Goal: Information Seeking & Learning: Learn about a topic

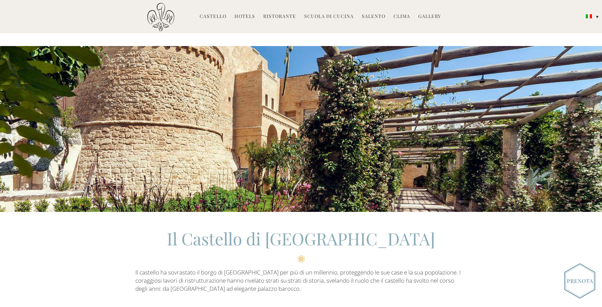
scroll to position [695, 0]
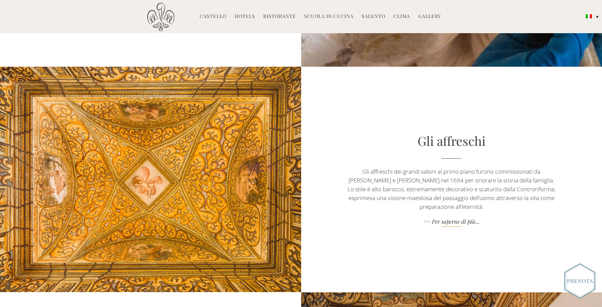
click at [441, 222] on link ">> Per saperne di più..." at bounding box center [451, 222] width 211 height 9
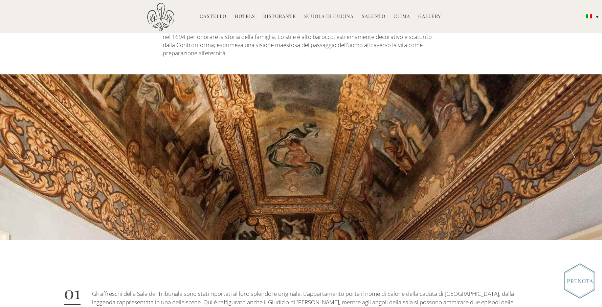
scroll to position [270, 0]
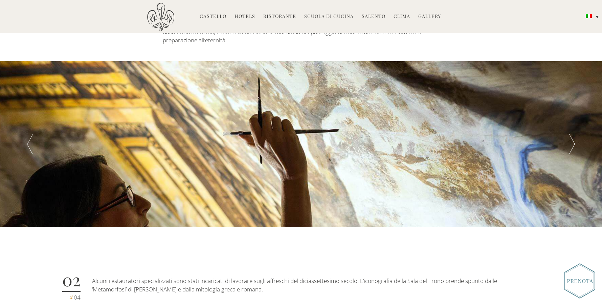
click at [29, 131] on div at bounding box center [30, 144] width 60 height 166
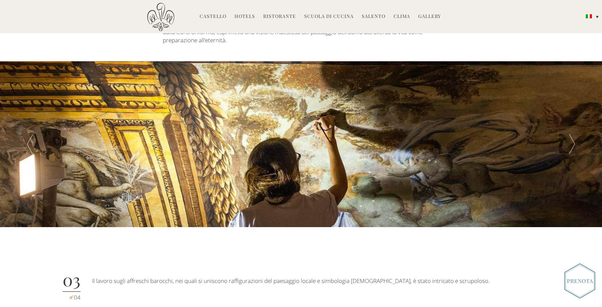
click at [571, 133] on div at bounding box center [572, 144] width 60 height 166
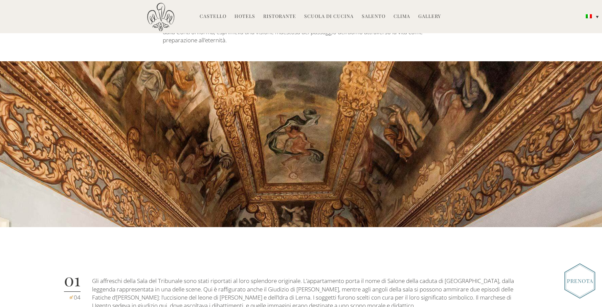
click at [571, 133] on div at bounding box center [572, 144] width 60 height 166
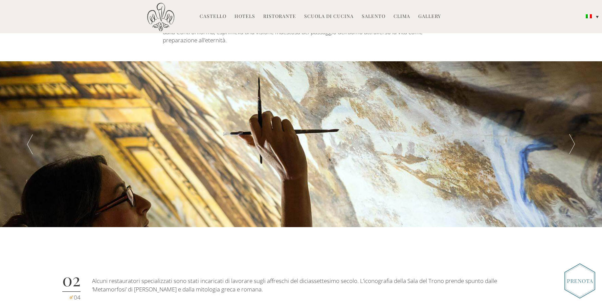
click at [571, 133] on div at bounding box center [572, 144] width 60 height 166
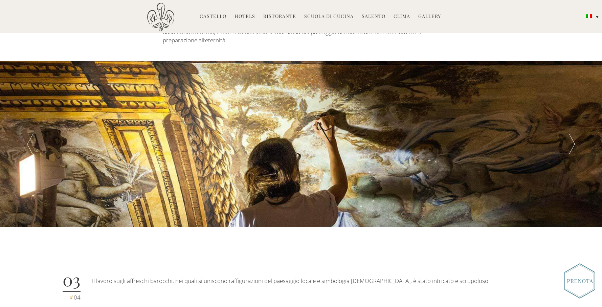
click at [571, 133] on div at bounding box center [572, 144] width 60 height 166
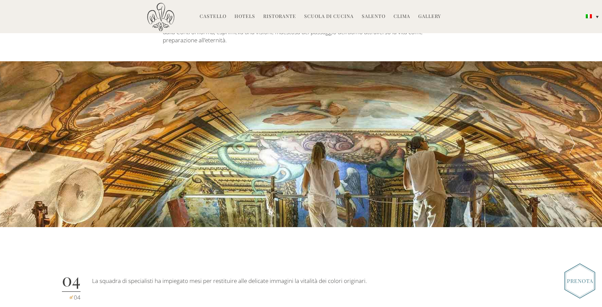
click at [571, 133] on div at bounding box center [572, 144] width 60 height 166
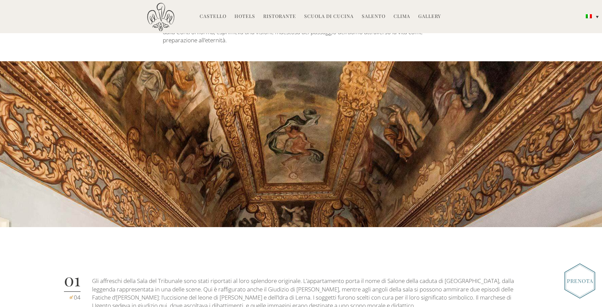
click at [571, 133] on div at bounding box center [572, 144] width 60 height 166
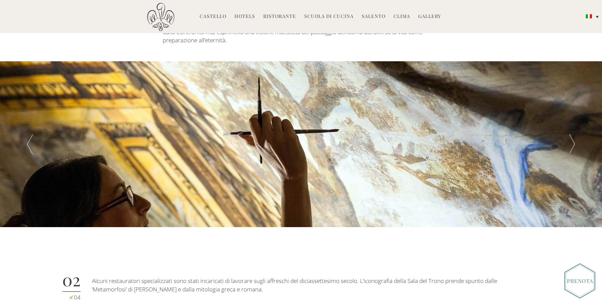
click at [571, 133] on div at bounding box center [572, 144] width 60 height 166
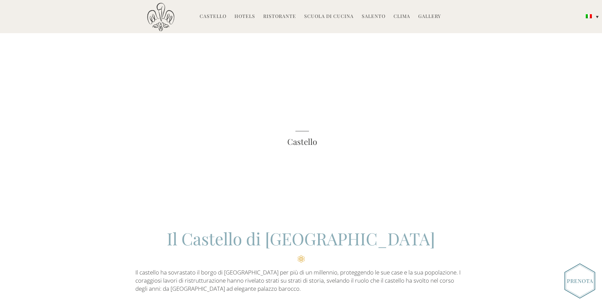
scroll to position [926, 0]
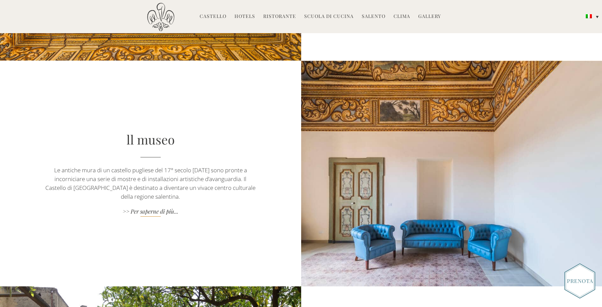
click at [168, 212] on link ">> Per saperne di più..." at bounding box center [150, 211] width 211 height 9
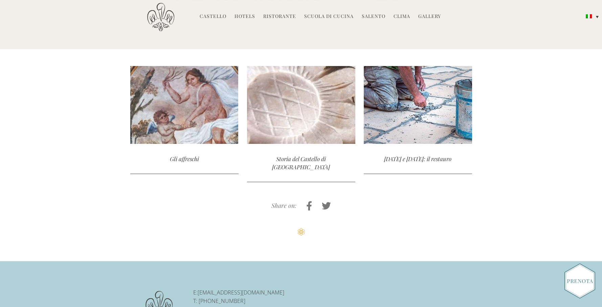
scroll to position [849, 0]
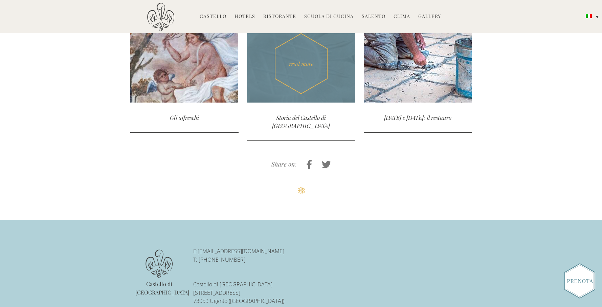
click at [319, 84] on div "read more" at bounding box center [301, 64] width 108 height 78
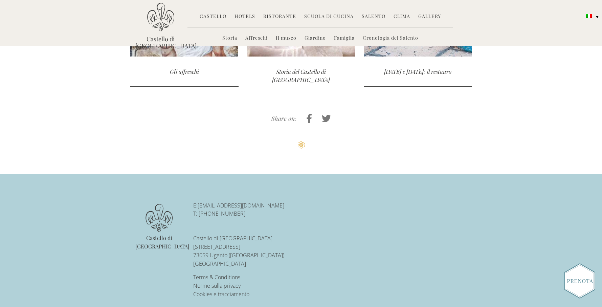
scroll to position [604, 0]
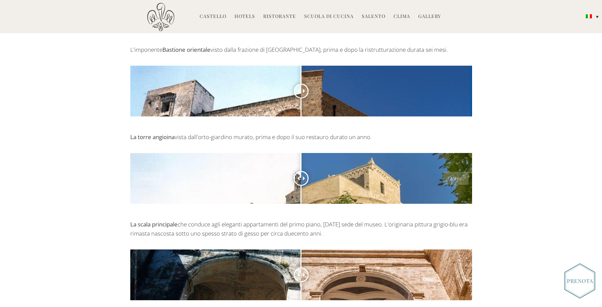
scroll to position [270, 0]
click at [303, 171] on div at bounding box center [301, 178] width 15 height 15
click at [306, 176] on span at bounding box center [305, 178] width 4 height 4
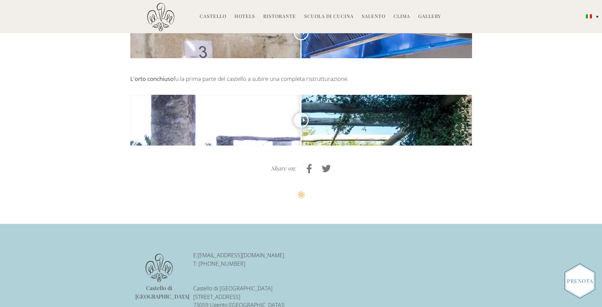
scroll to position [1466, 0]
